Goal: Navigation & Orientation: Find specific page/section

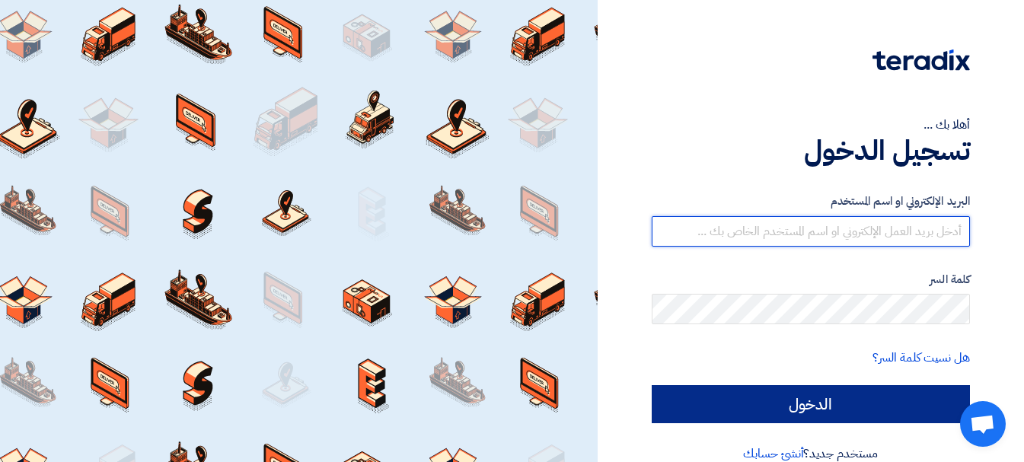
type input "[PERSON_NAME][EMAIL_ADDRESS][DOMAIN_NAME]"
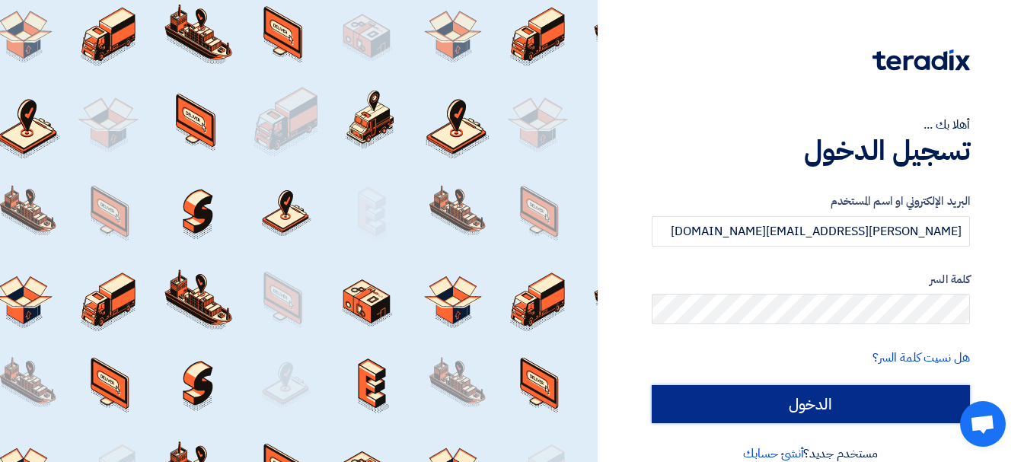
click at [837, 405] on input "الدخول" at bounding box center [811, 404] width 318 height 38
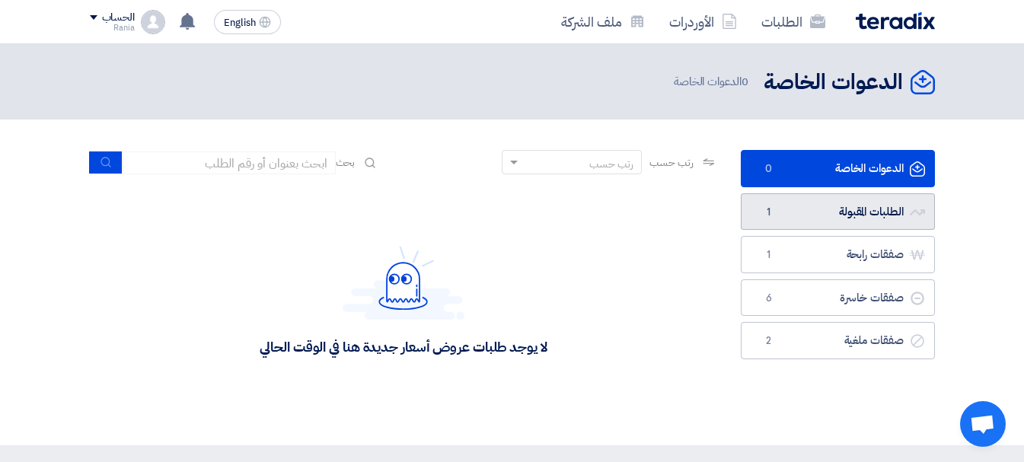
click at [804, 213] on link "الطلبات المقبولة الطلبات المقبولة 1" at bounding box center [838, 211] width 194 height 37
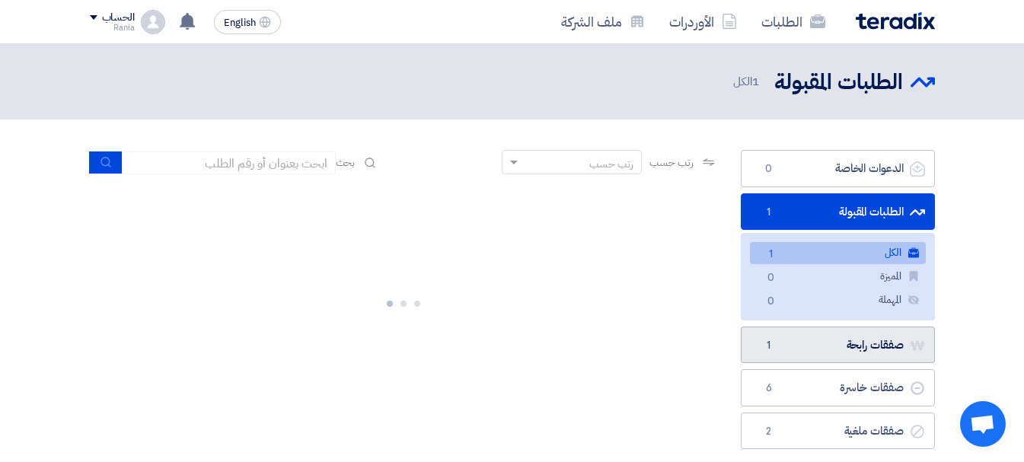
click at [861, 344] on link "صفقات رابحة صفقات رابحة 1" at bounding box center [838, 345] width 194 height 37
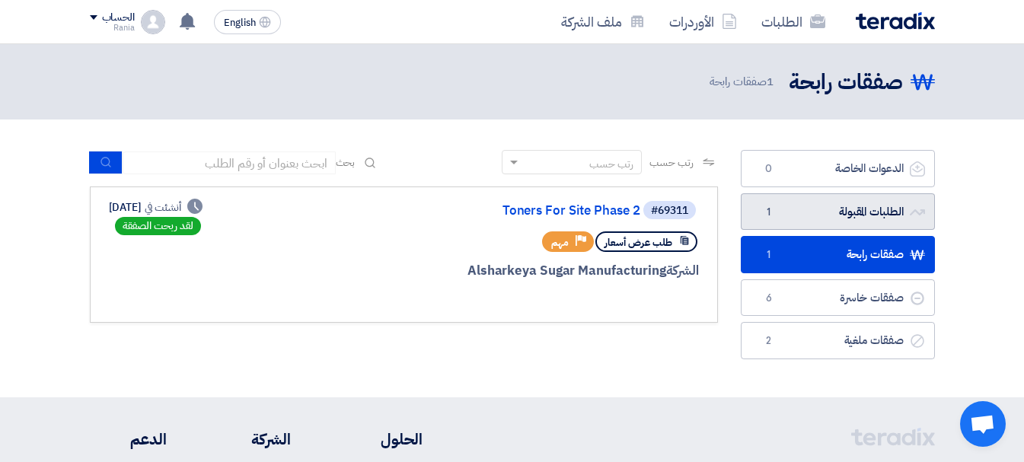
click at [824, 213] on link "الطلبات المقبولة الطلبات المقبولة 1" at bounding box center [838, 211] width 194 height 37
